Goal: Task Accomplishment & Management: Use online tool/utility

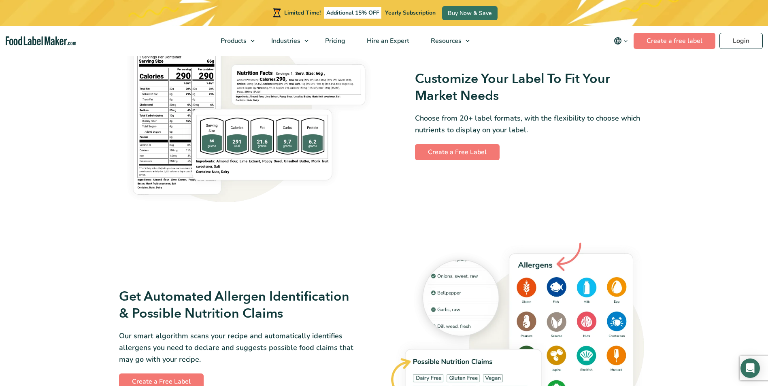
scroll to position [688, 0]
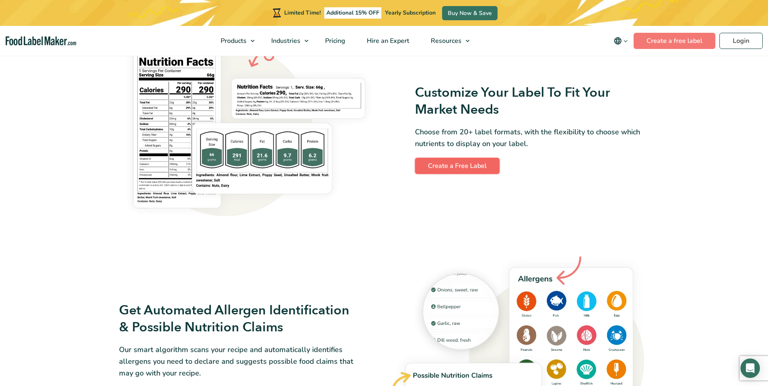
click at [455, 168] on link "Create a Free Label" at bounding box center [457, 166] width 85 height 16
